Goal: Transaction & Acquisition: Purchase product/service

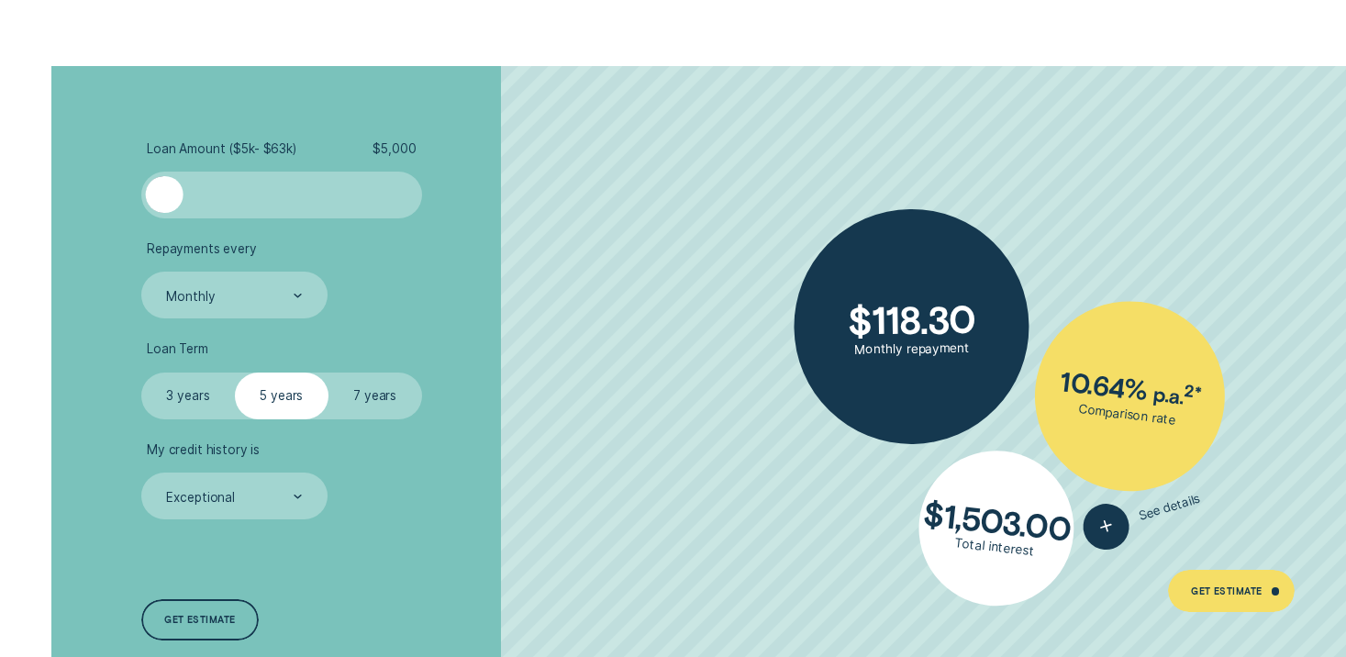
scroll to position [3184, 0]
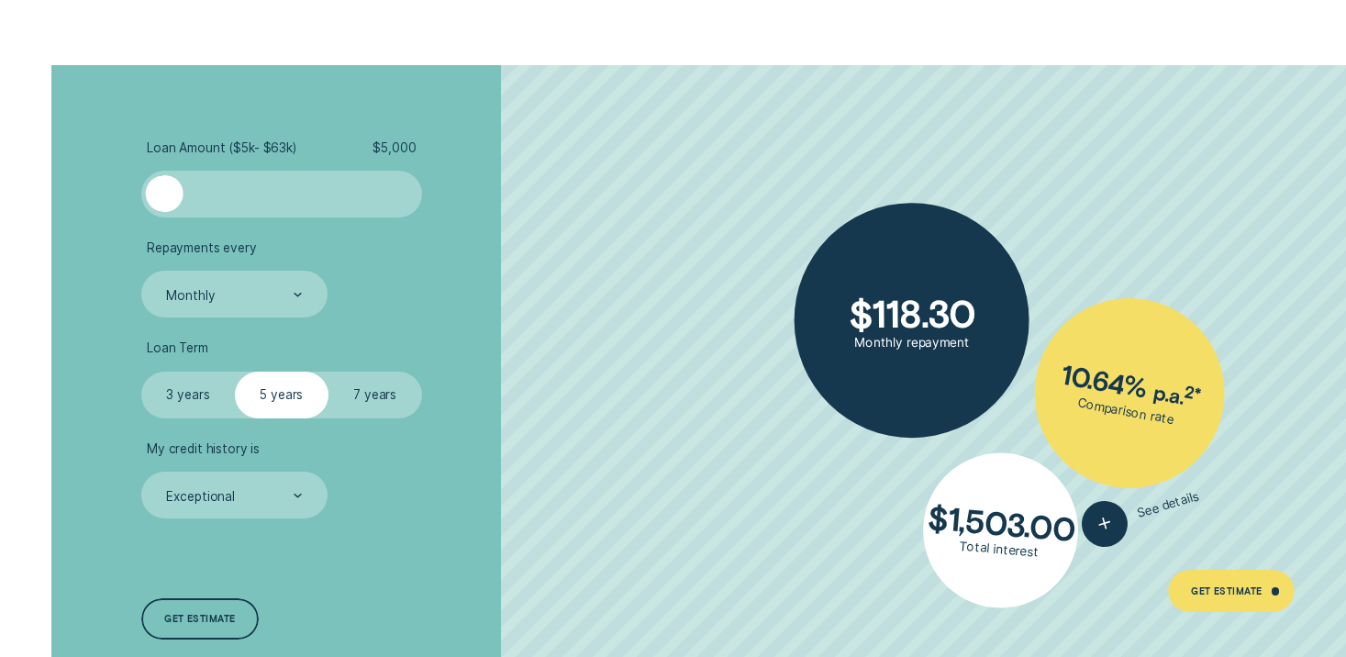
click at [397, 210] on div at bounding box center [281, 194] width 234 height 38
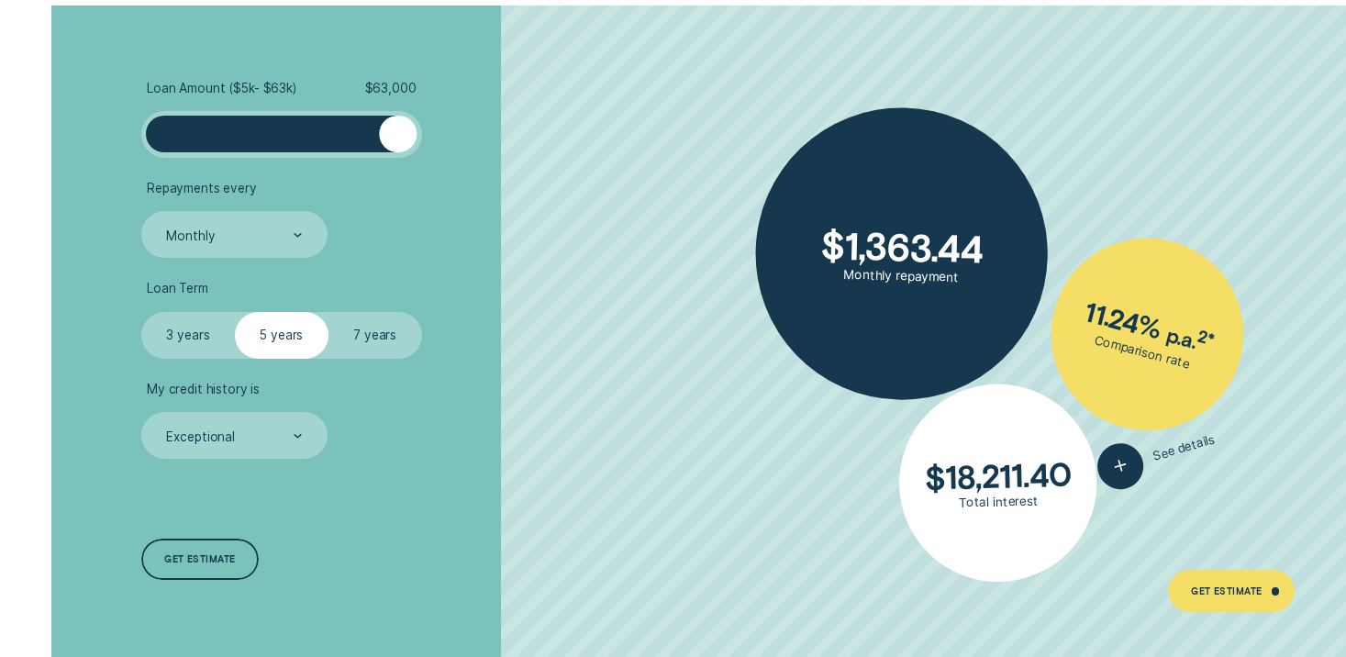
scroll to position [3247, 0]
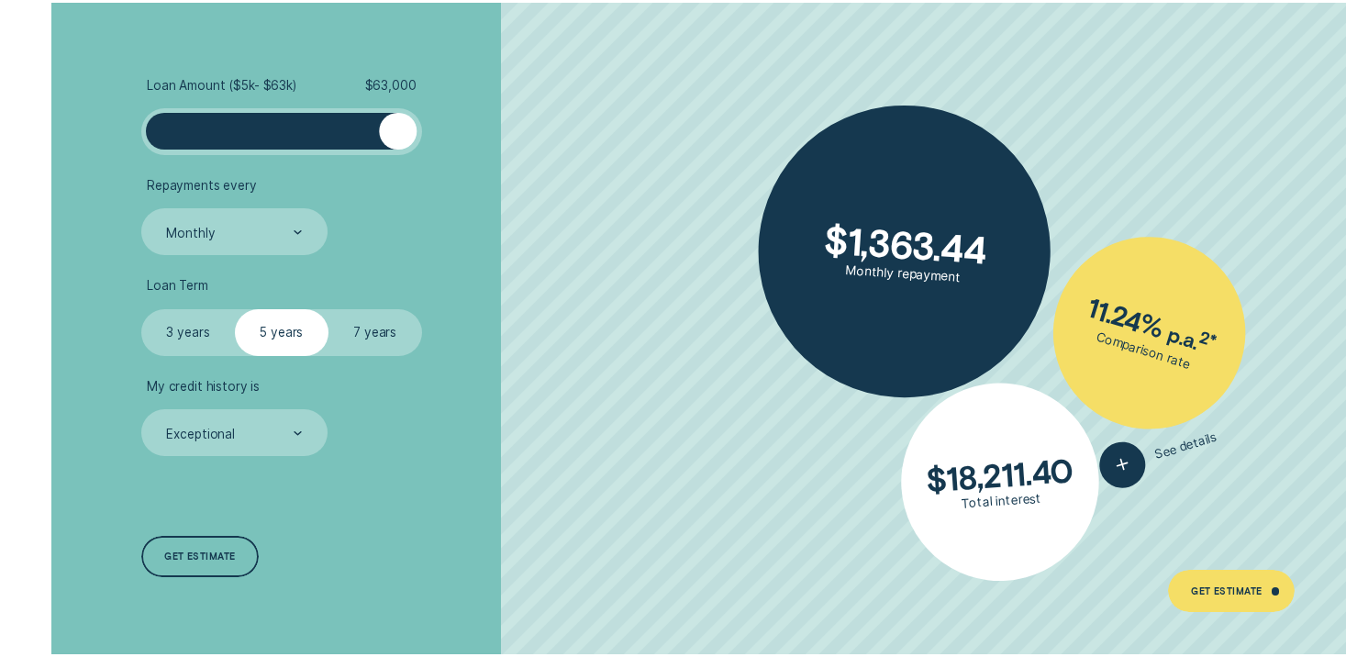
click at [204, 137] on div at bounding box center [281, 132] width 234 height 38
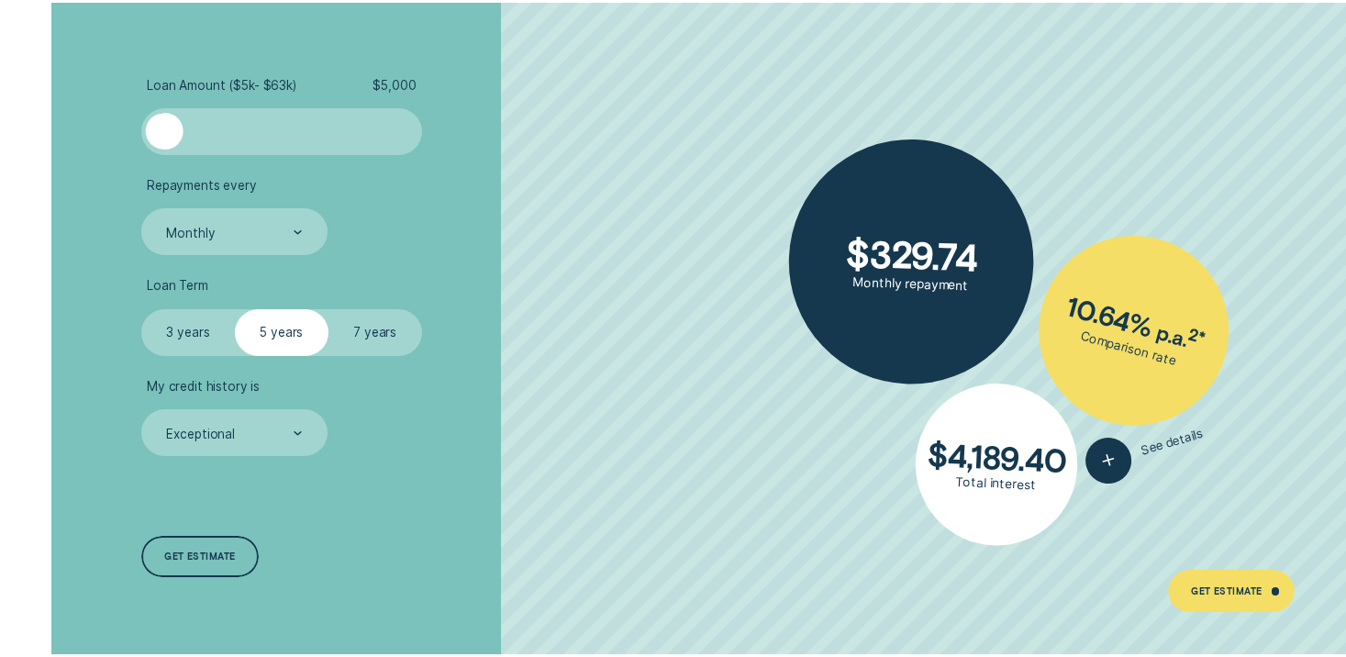
drag, startPoint x: 203, startPoint y: 130, endPoint x: 59, endPoint y: 129, distance: 144.0
click at [59, 129] on div "Loan Amount ( $5k - $63k ) $ 5,000 Repayments every Monthly Loan Term Select Lo…" at bounding box center [673, 328] width 1259 height 651
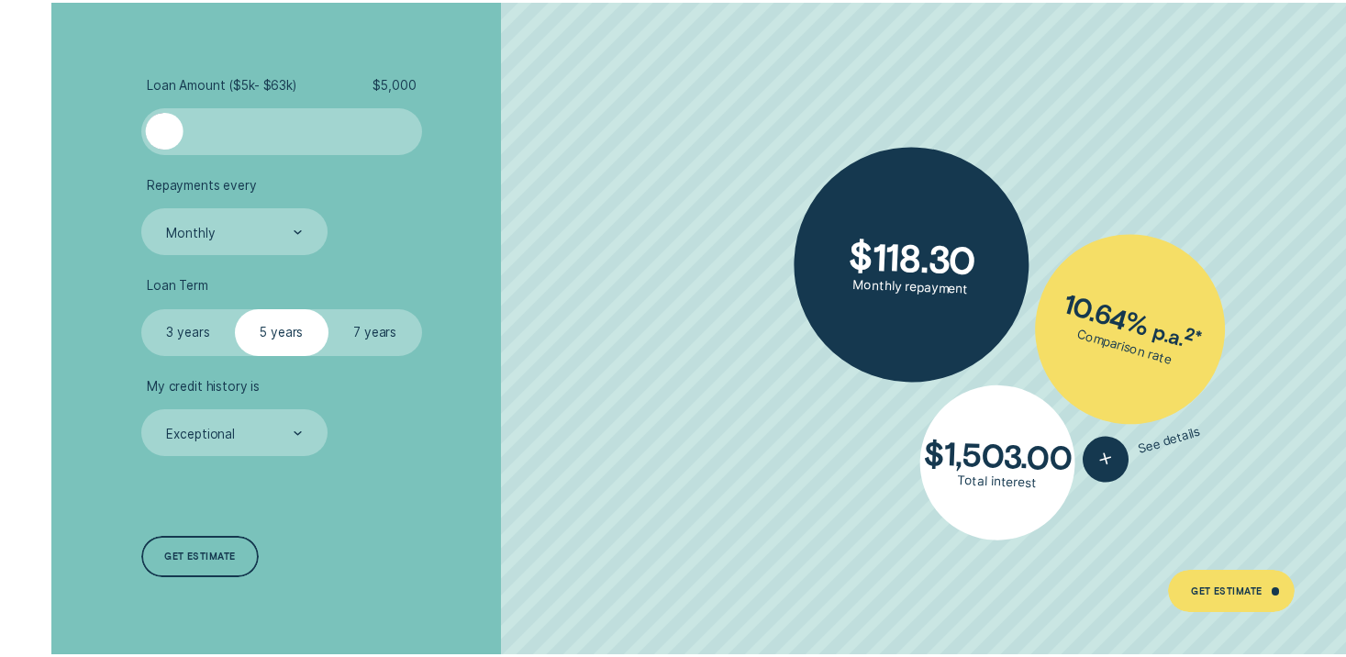
click at [415, 126] on div at bounding box center [407, 132] width 18 height 38
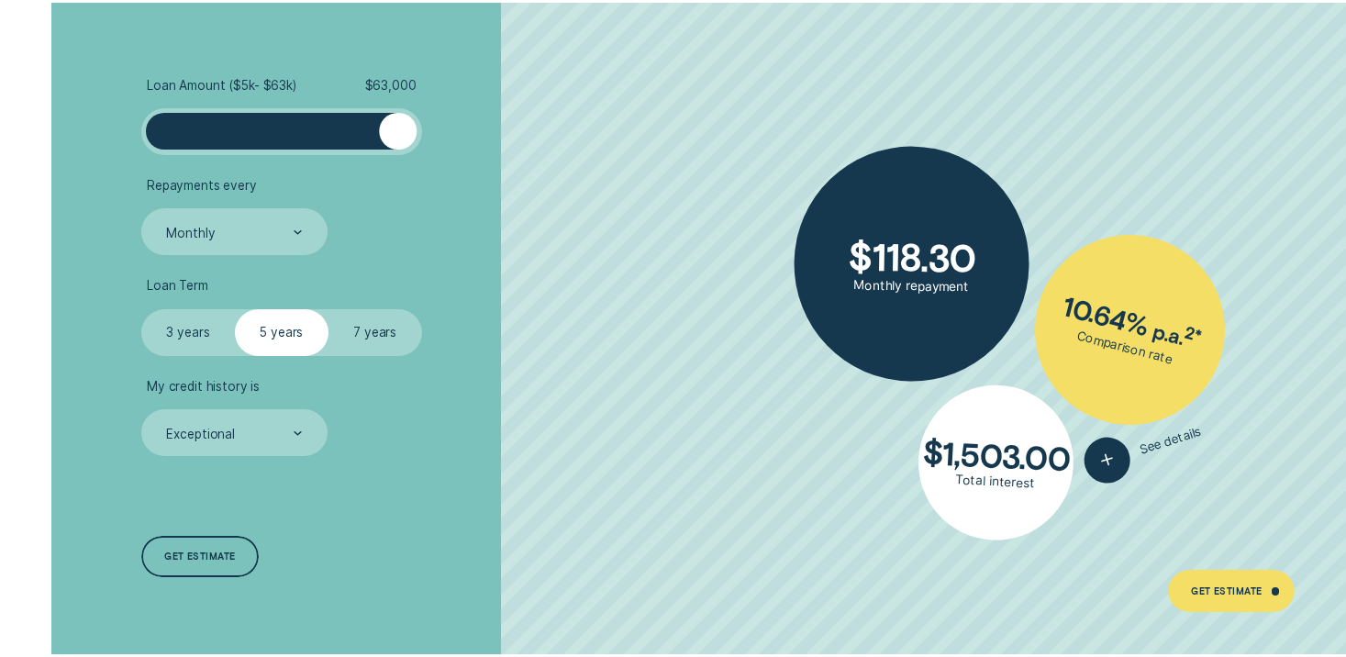
drag, startPoint x: 168, startPoint y: 128, endPoint x: 494, endPoint y: 196, distance: 332.9
click at [494, 196] on ul "Loan Amount ( $5k - $63k ) $ 63,000 Repayments every Monthly Loan Term Select L…" at bounding box center [358, 267] width 434 height 378
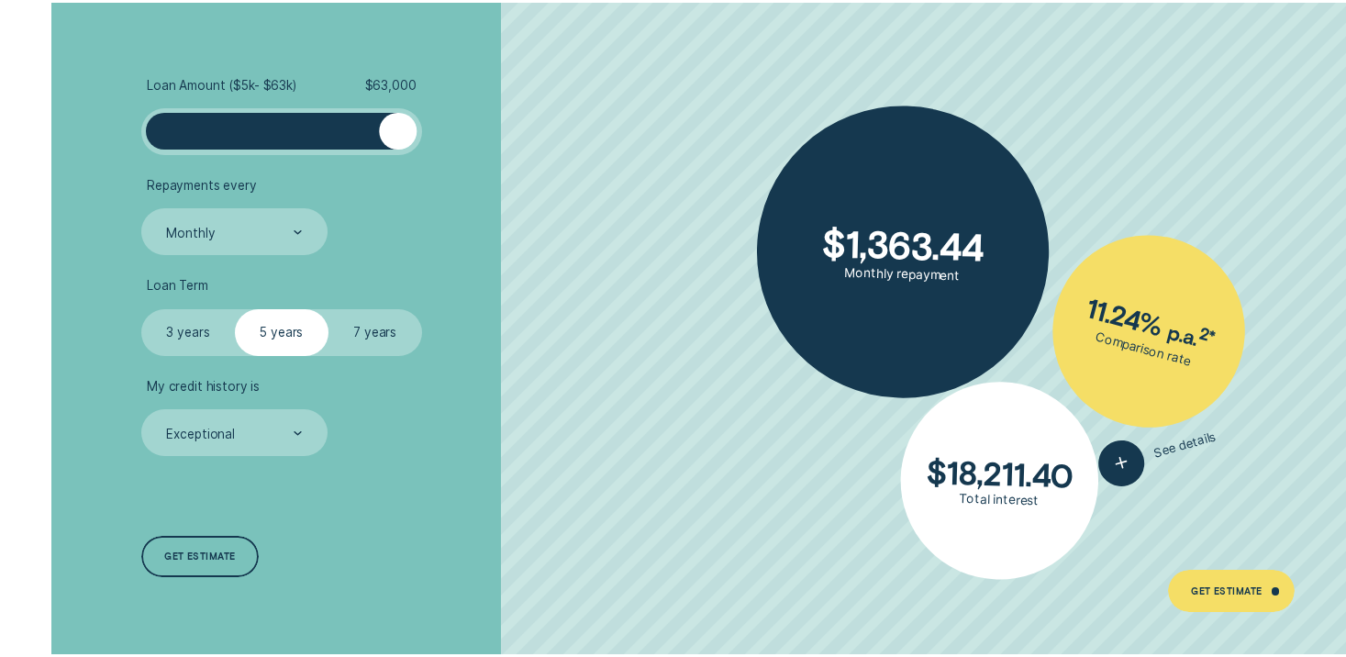
click at [387, 334] on label "7 years" at bounding box center [375, 332] width 94 height 47
click at [328, 309] on input "7 years" at bounding box center [328, 309] width 0 height 0
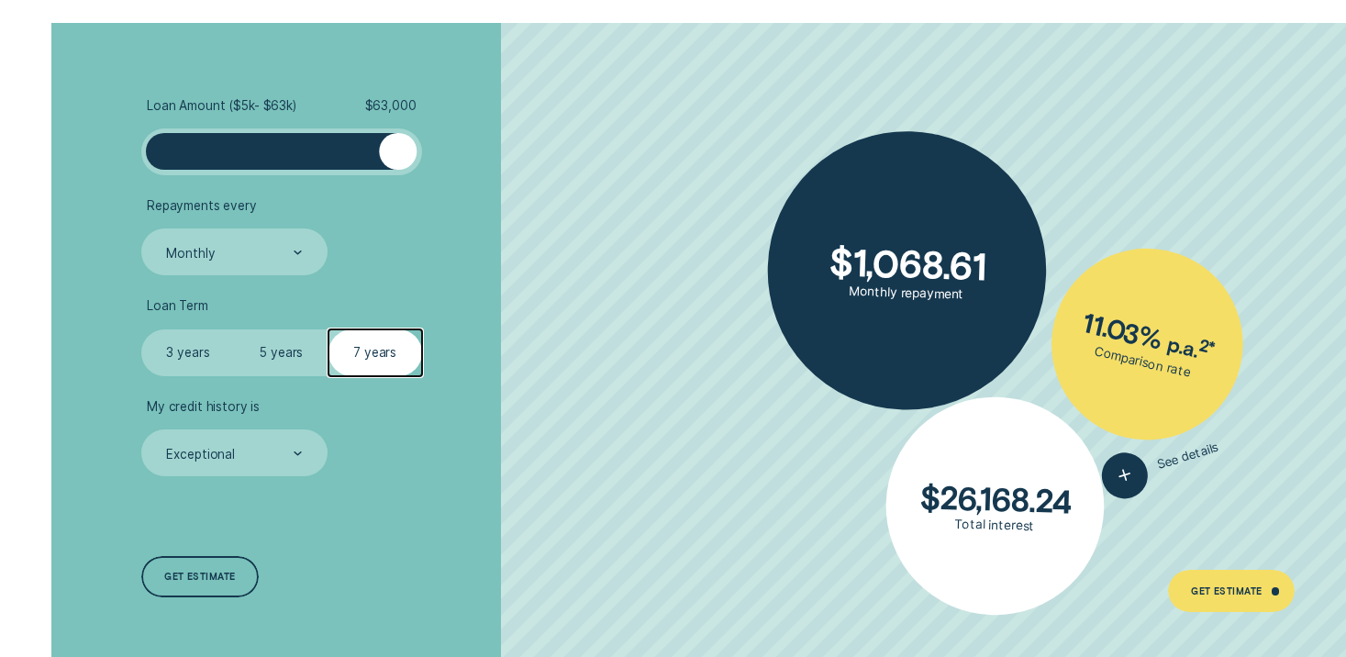
scroll to position [3246, 0]
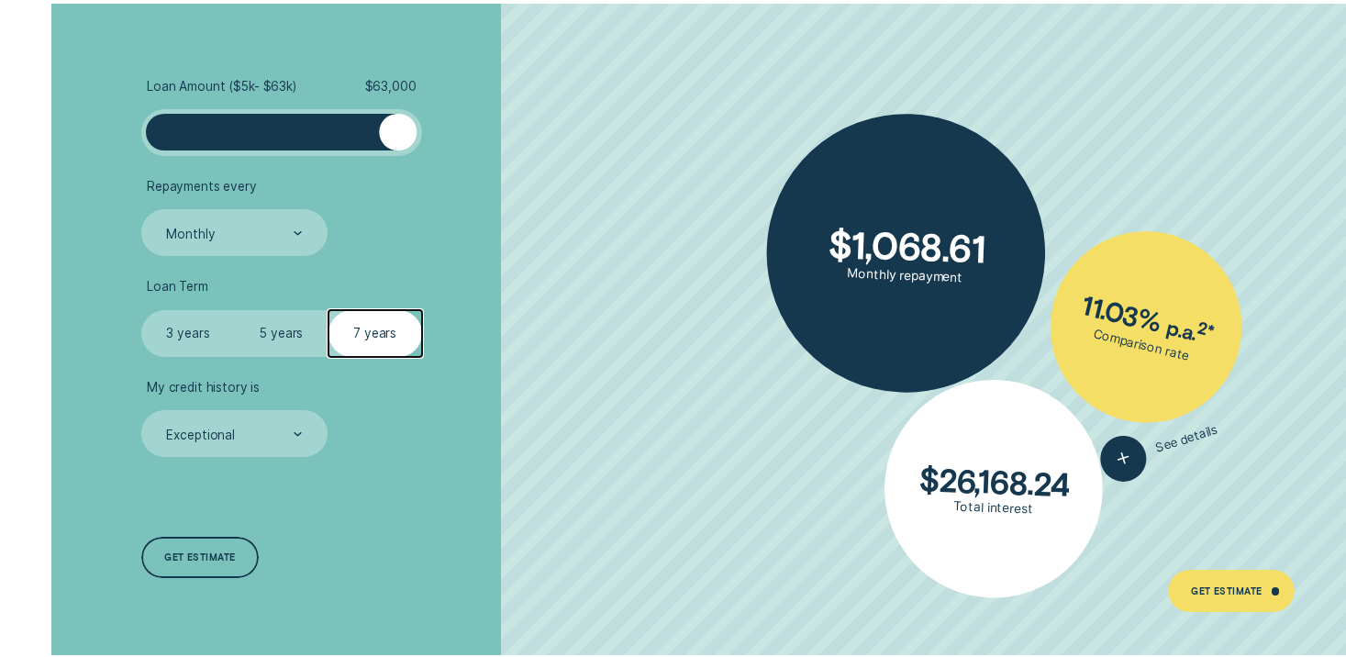
click at [199, 320] on label "3 years" at bounding box center [188, 333] width 94 height 47
click at [141, 310] on input "3 years" at bounding box center [141, 310] width 0 height 0
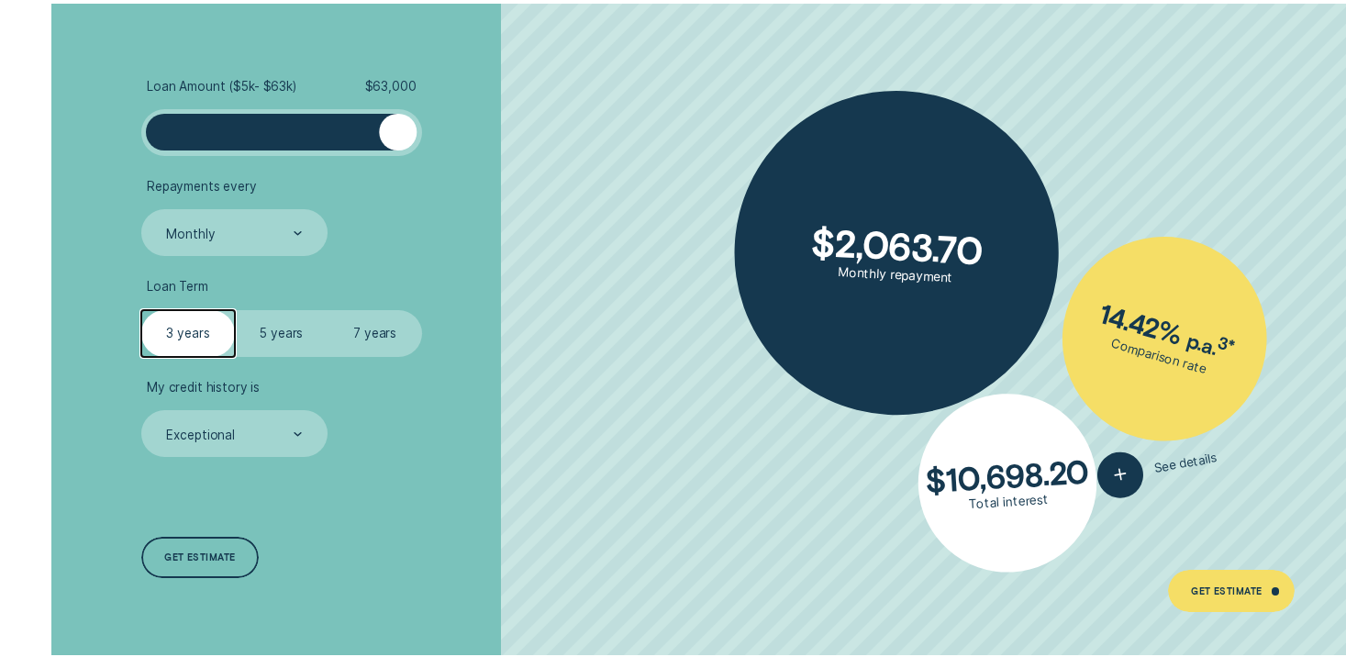
click at [394, 335] on label "7 years" at bounding box center [375, 333] width 94 height 47
click at [328, 310] on input "7 years" at bounding box center [328, 310] width 0 height 0
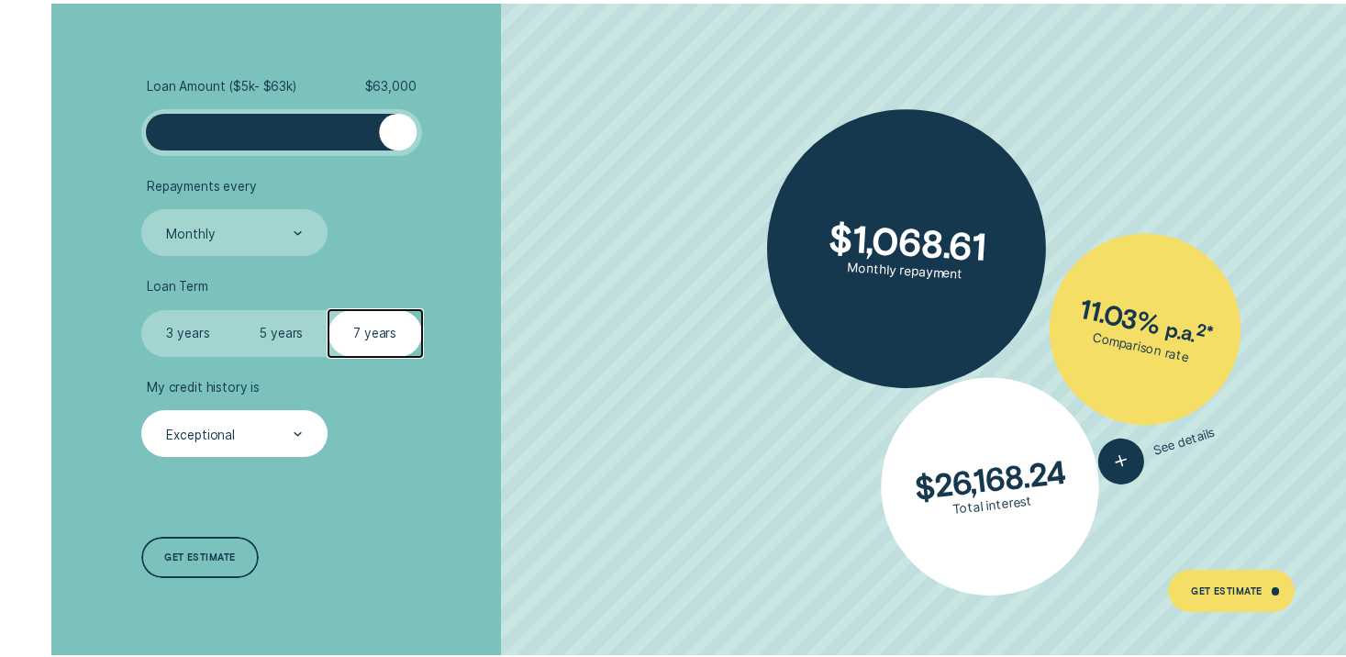
click at [297, 422] on div at bounding box center [298, 434] width 8 height 45
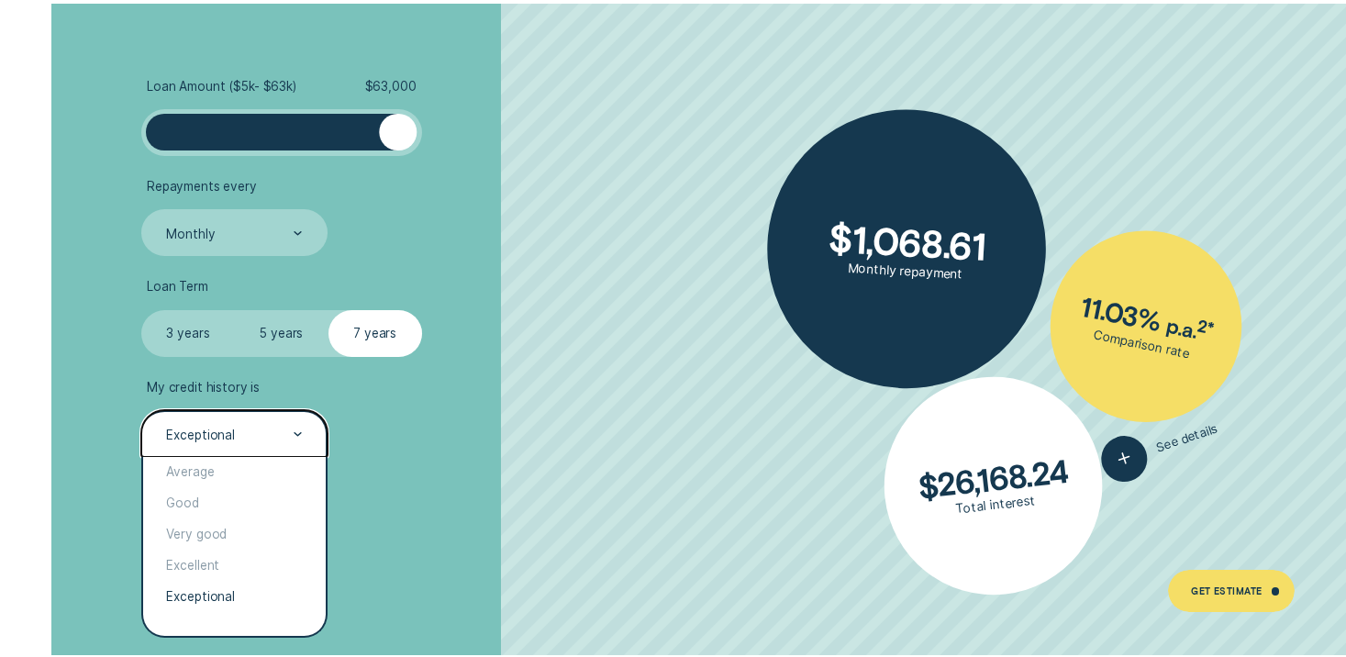
click at [297, 422] on div at bounding box center [298, 434] width 8 height 45
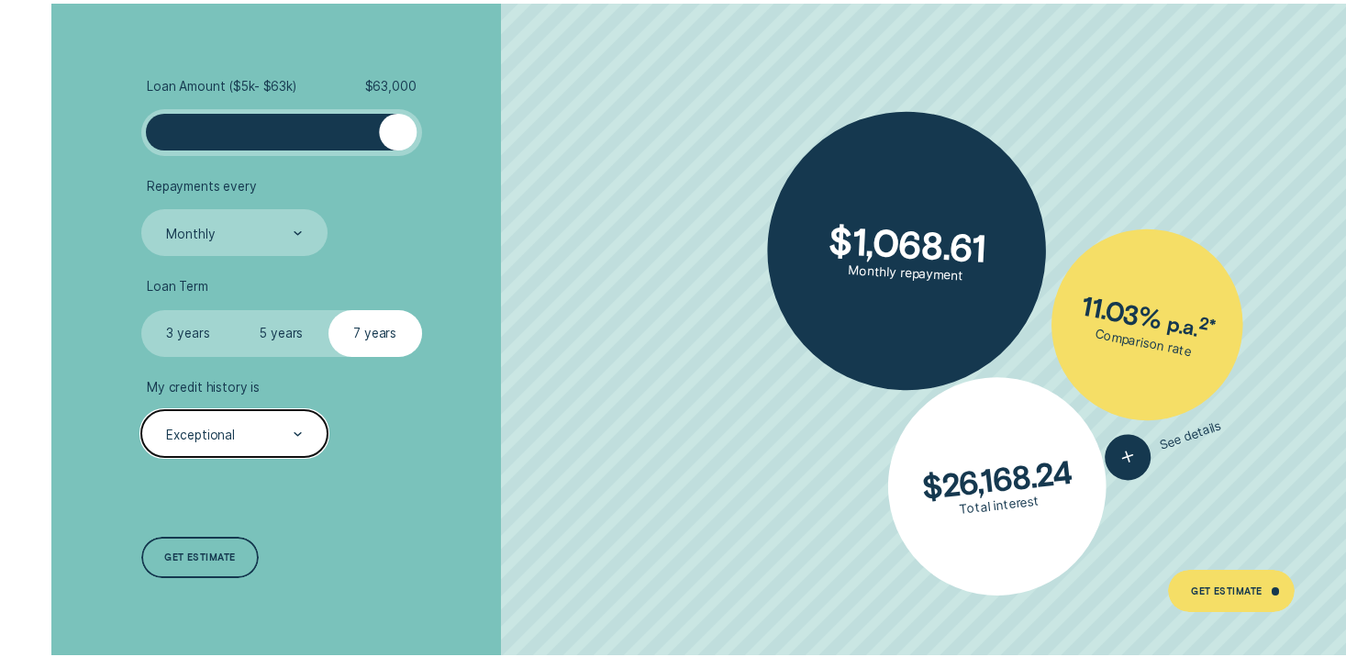
click at [297, 422] on div at bounding box center [298, 434] width 8 height 45
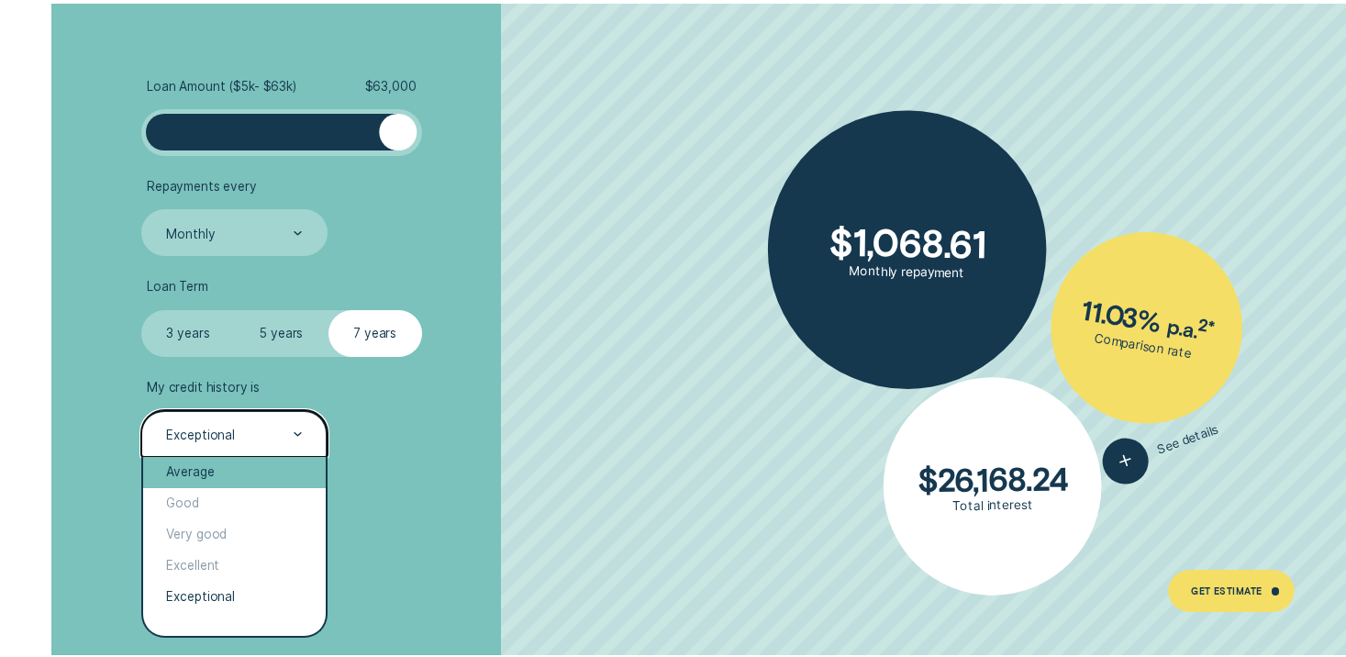
click at [222, 469] on div "Average" at bounding box center [234, 472] width 183 height 31
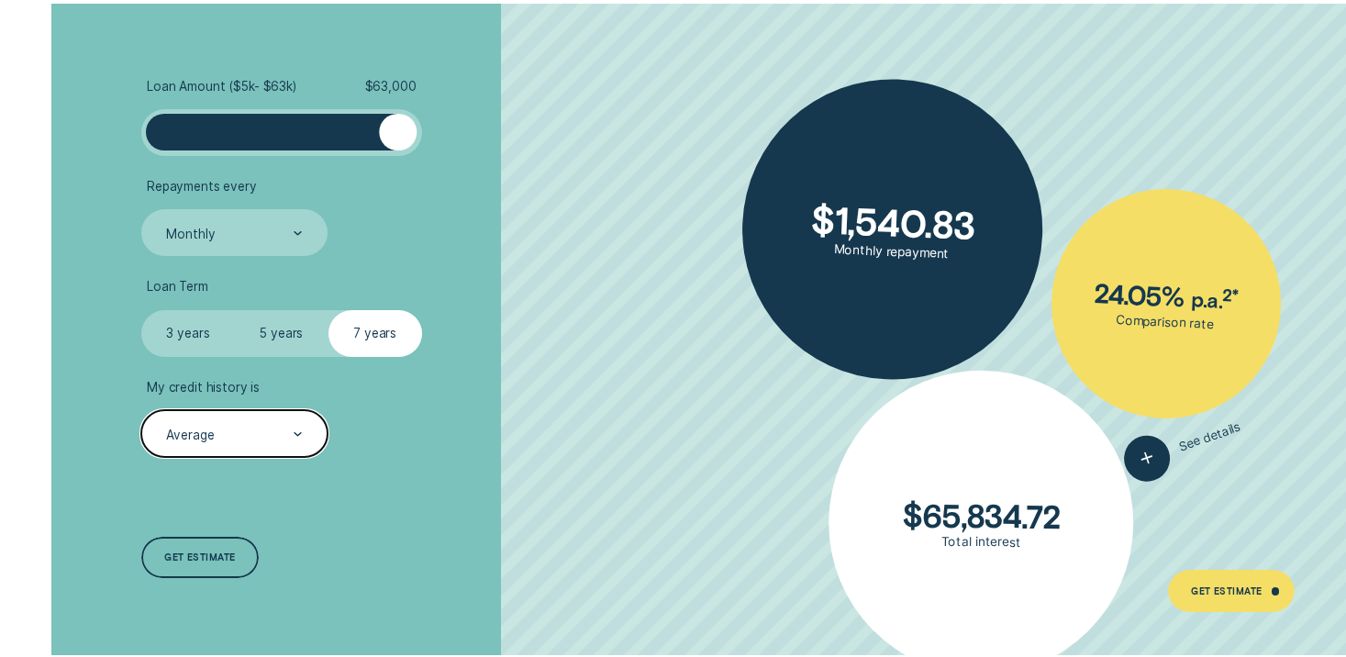
click at [328, 434] on li "My credit history is option Average, selected. Select is focused , press Down t…" at bounding box center [358, 418] width 434 height 77
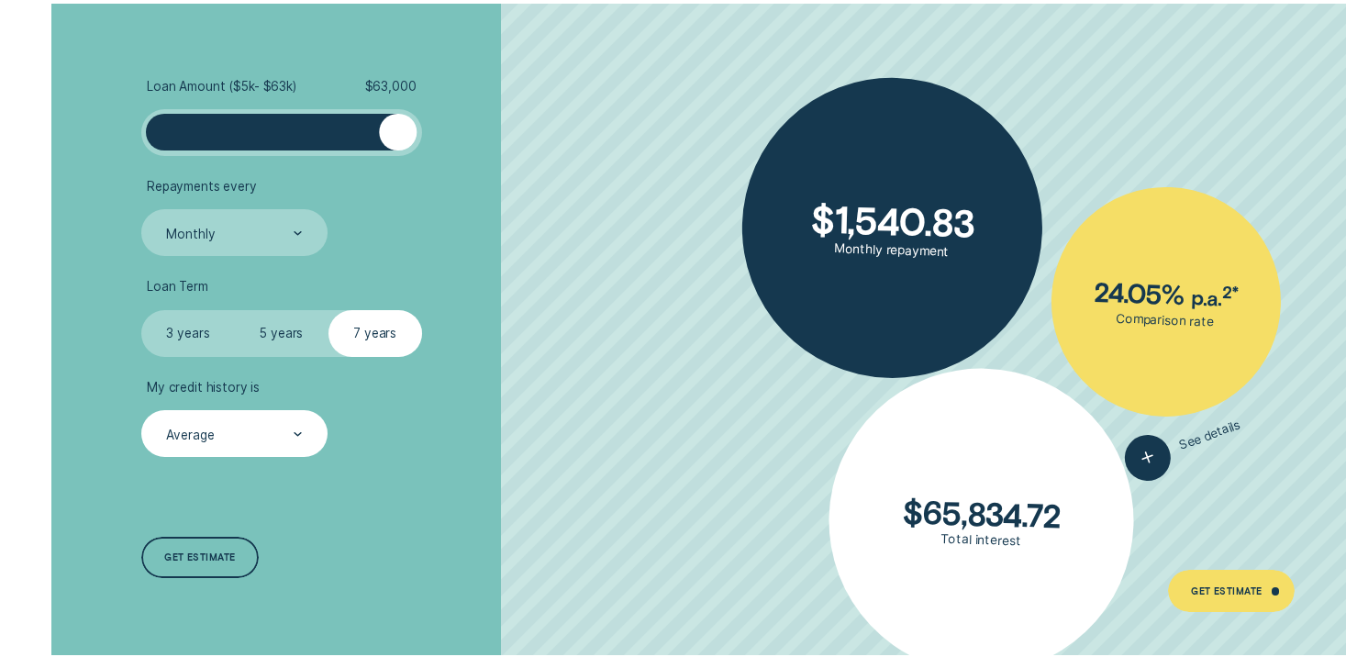
click at [316, 434] on div "Average" at bounding box center [234, 433] width 186 height 47
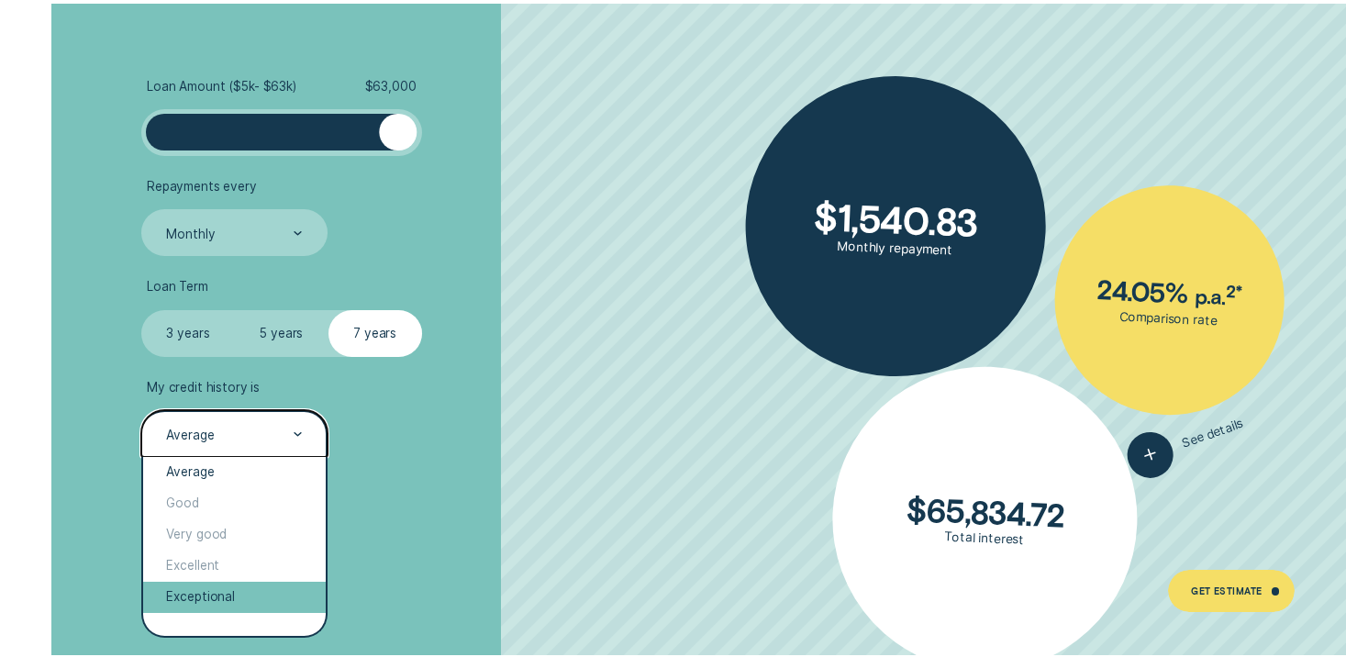
click at [210, 590] on div "Exceptional" at bounding box center [234, 597] width 183 height 31
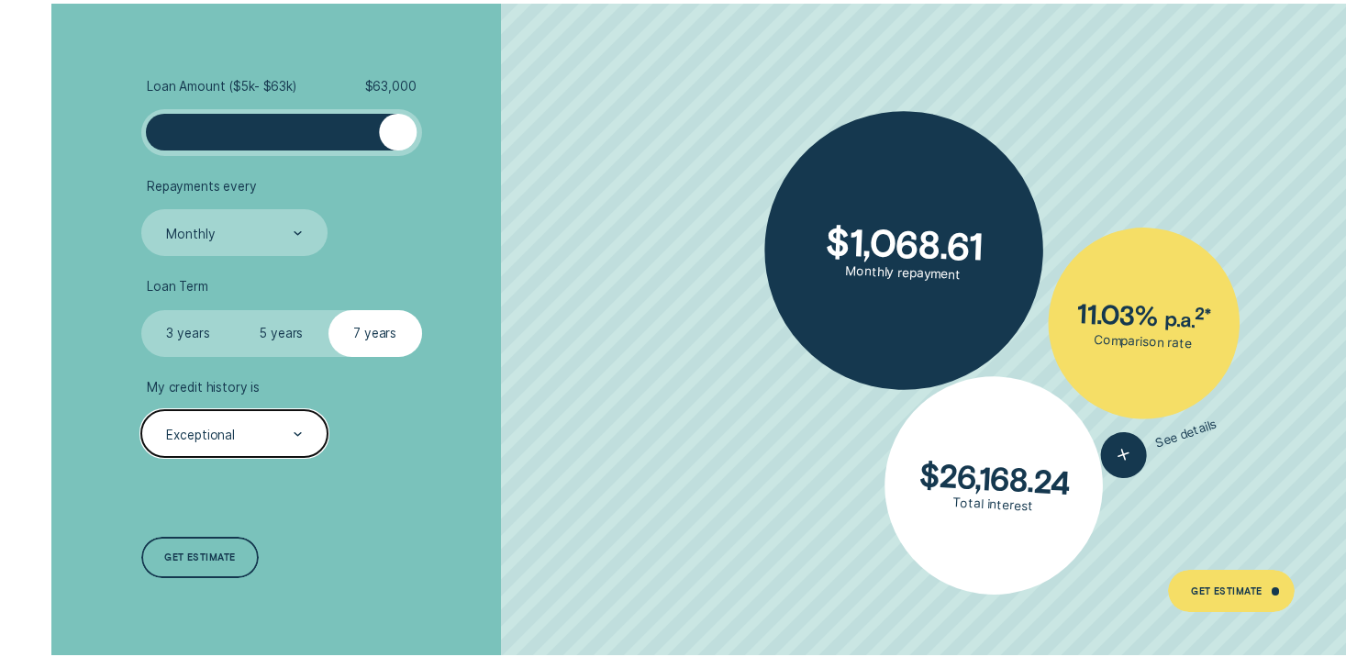
click at [239, 444] on div "Exceptional" at bounding box center [234, 433] width 186 height 47
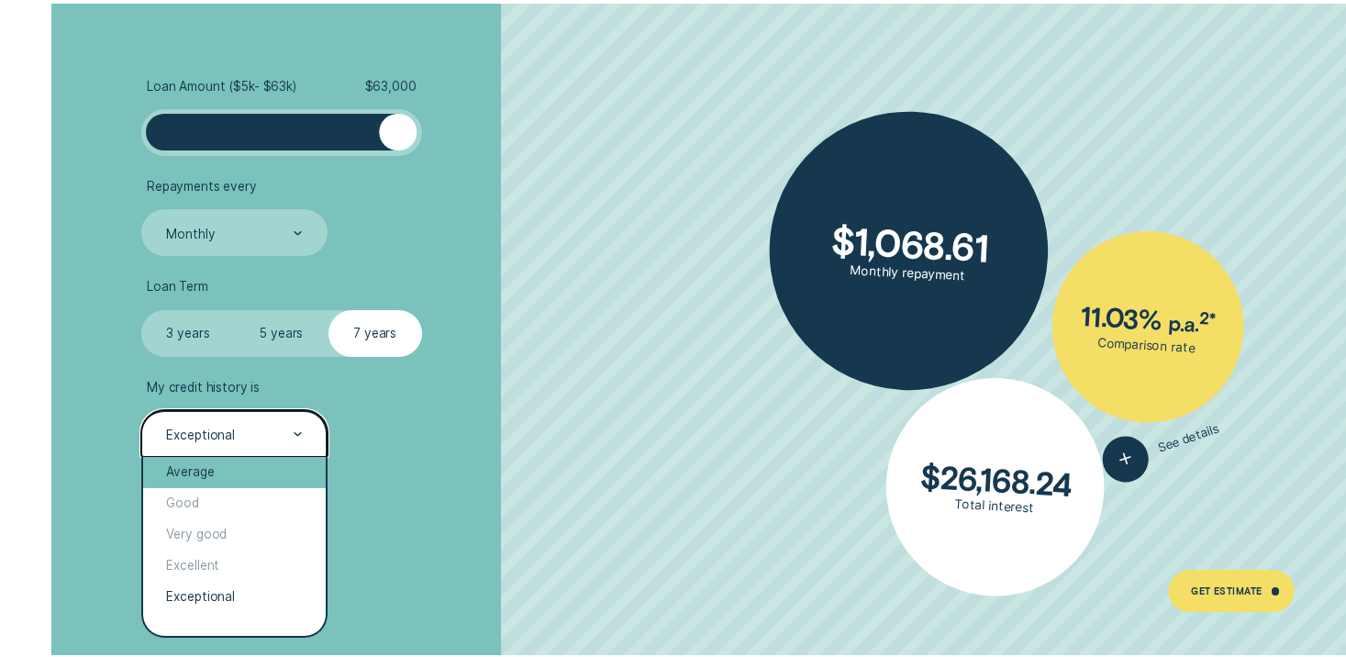
click at [217, 473] on div "Average" at bounding box center [234, 472] width 183 height 31
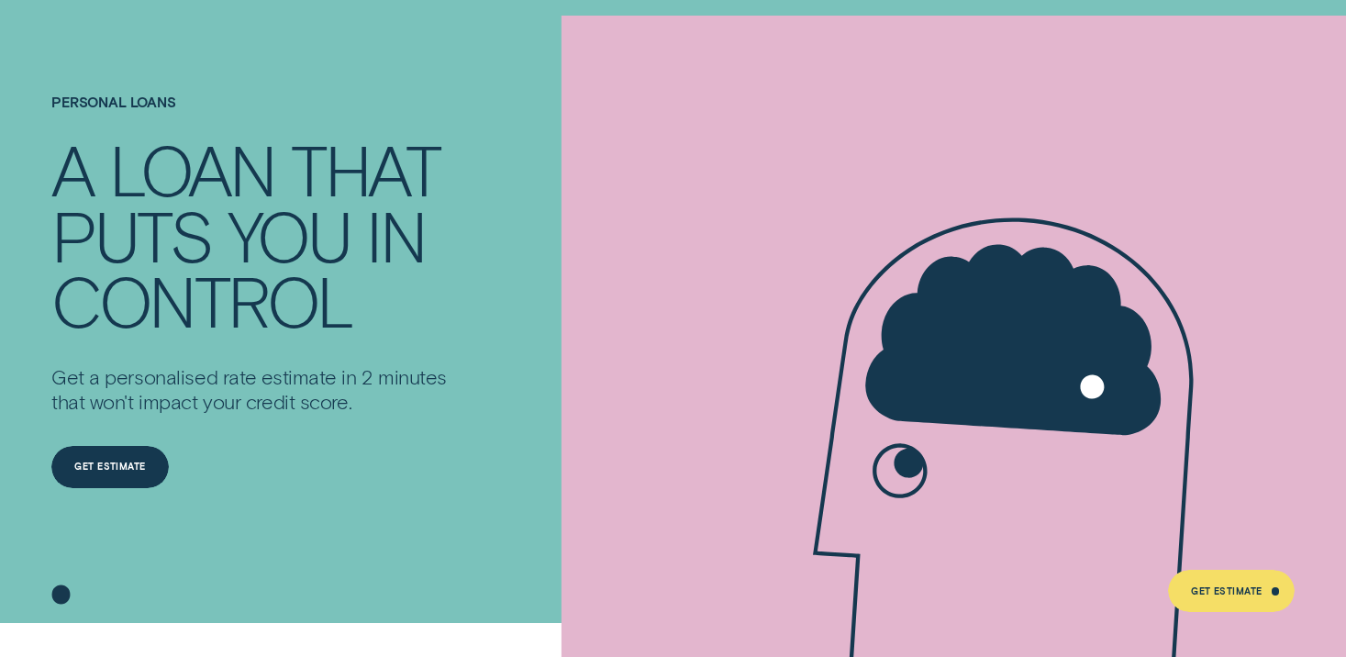
scroll to position [0, 0]
